Goal: Entertainment & Leisure: Consume media (video, audio)

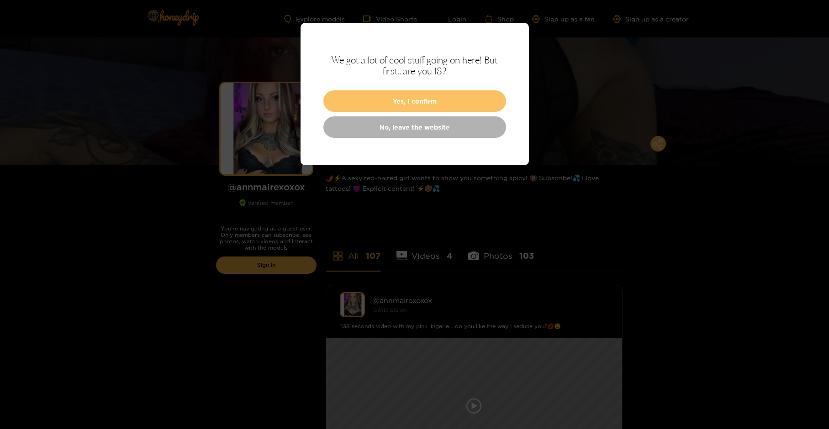
click at [388, 93] on button "Yes, I confirm" at bounding box center [414, 100] width 183 height 21
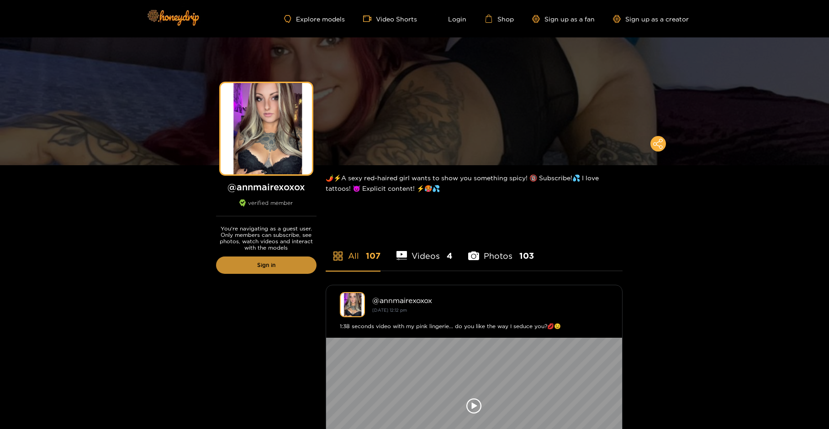
click at [307, 266] on link "Sign in" at bounding box center [266, 265] width 100 height 17
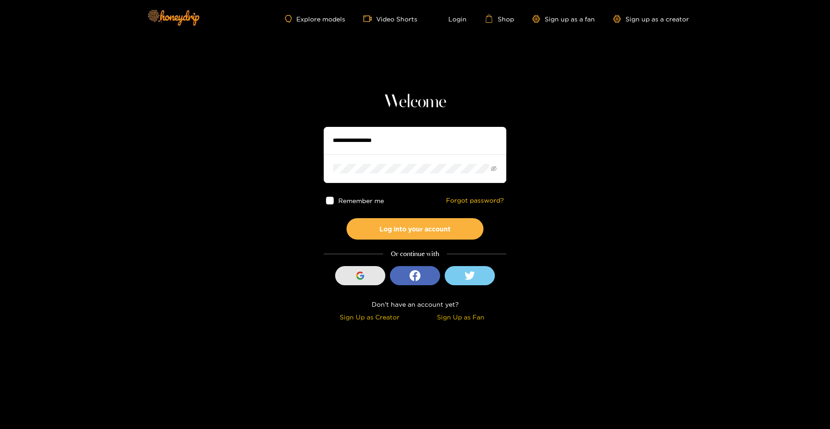
click at [352, 274] on div "button" at bounding box center [360, 275] width 17 height 17
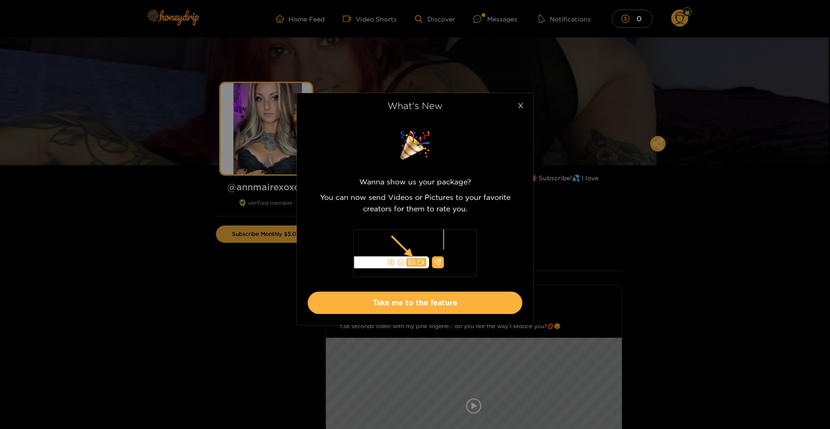
click at [523, 98] on span "Close" at bounding box center [521, 106] width 26 height 26
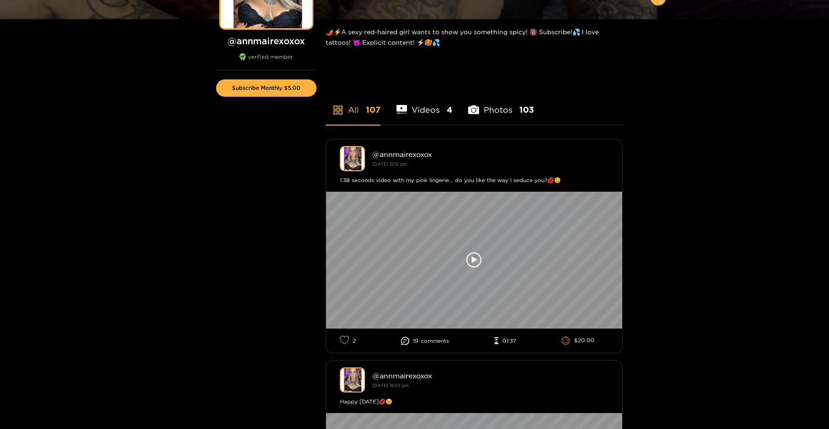
scroll to position [172, 0]
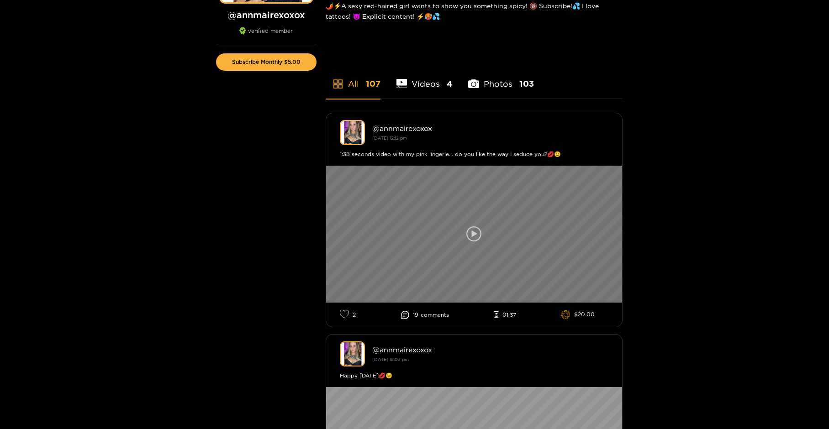
click at [468, 240] on icon at bounding box center [474, 234] width 16 height 16
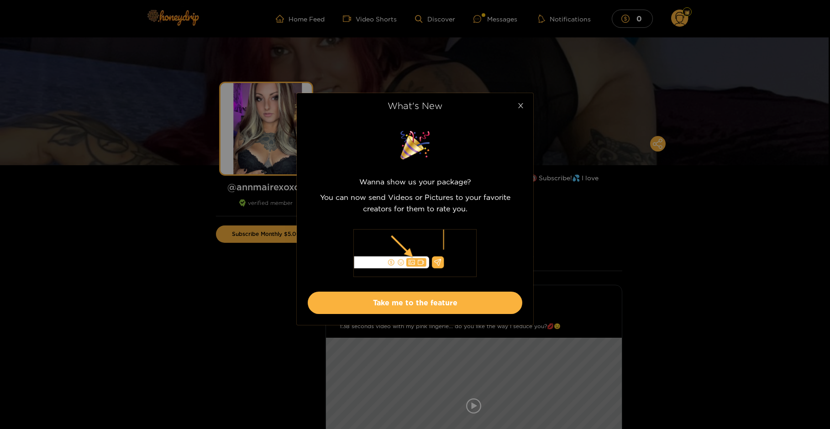
click at [526, 105] on span "Close" at bounding box center [521, 106] width 26 height 26
